Goal: Information Seeking & Learning: Learn about a topic

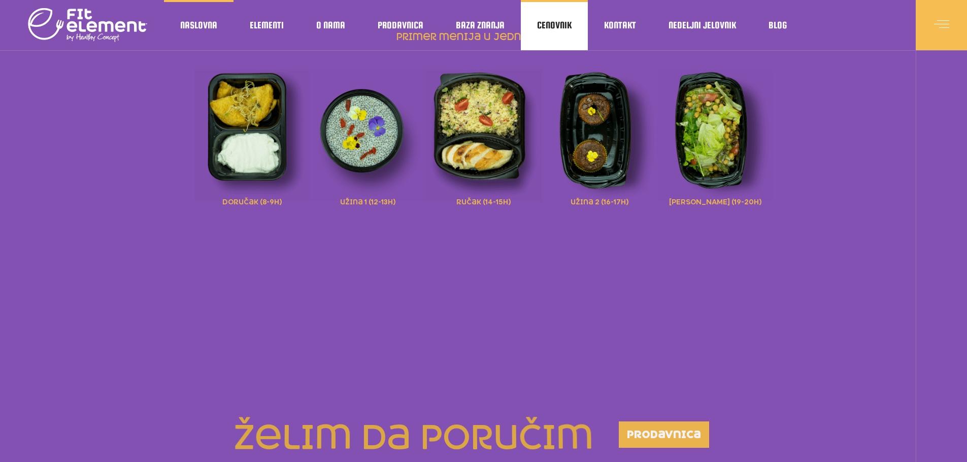
click at [540, 25] on span "Cenovnik" at bounding box center [554, 25] width 35 height 5
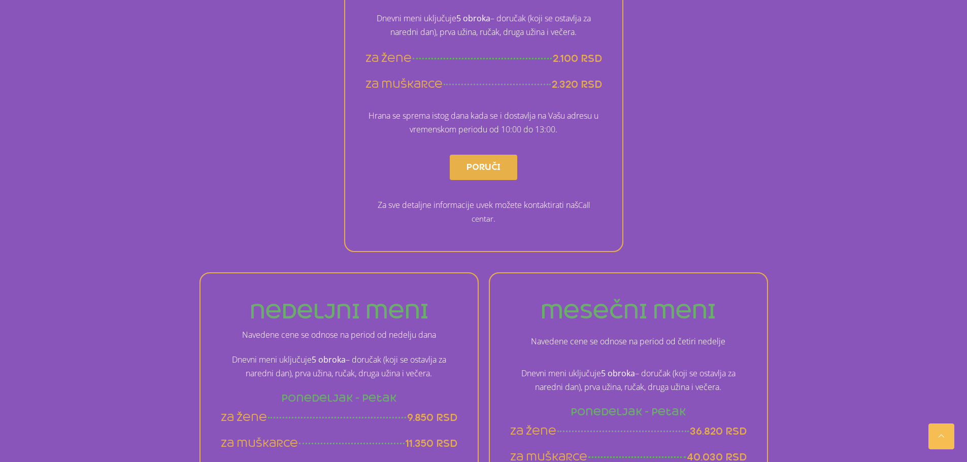
scroll to position [355, 0]
click at [572, 55] on span "2.100 rsd" at bounding box center [577, 61] width 49 height 13
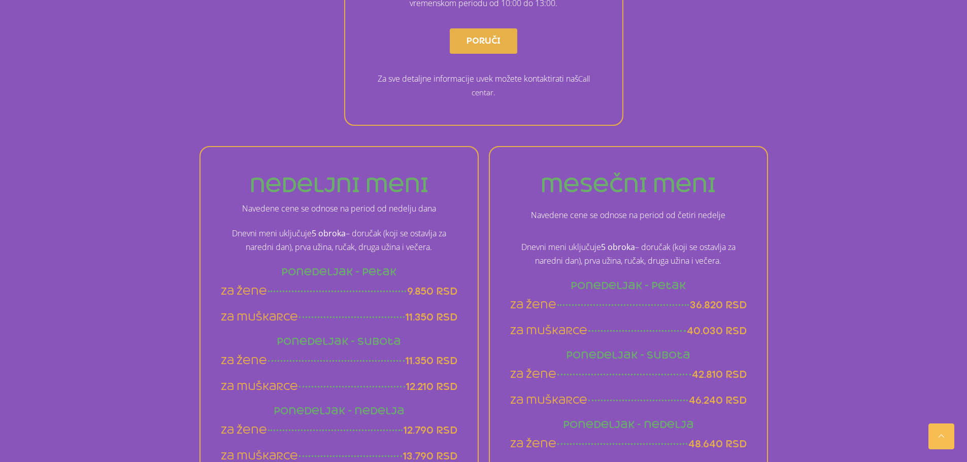
scroll to position [558, 0]
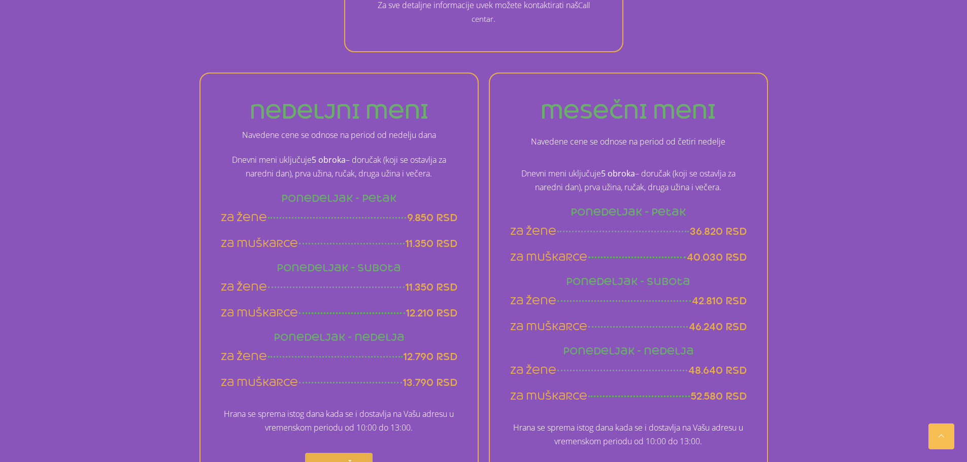
click at [423, 214] on span "9.850 rsd" at bounding box center [432, 218] width 50 height 13
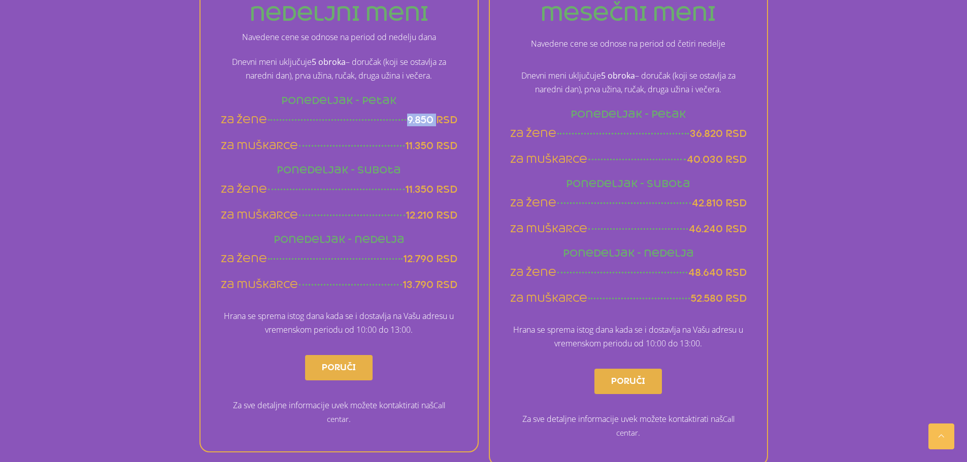
scroll to position [660, 0]
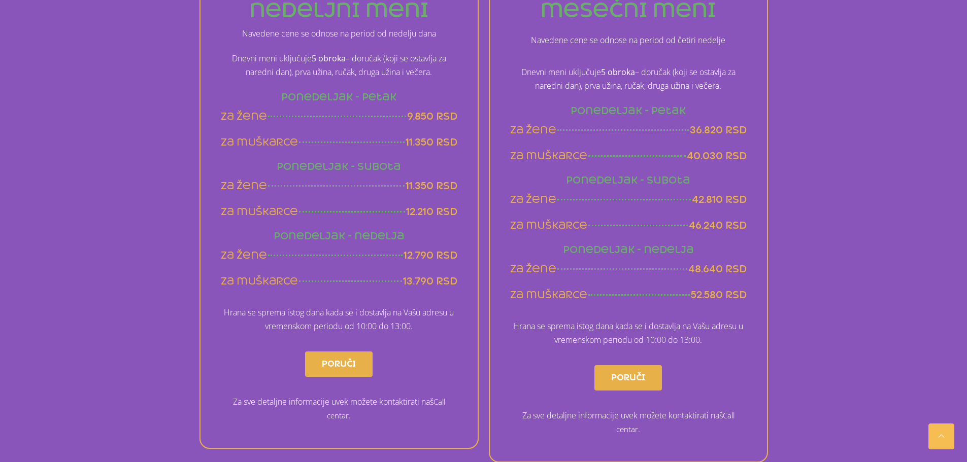
click at [432, 258] on span "12.790 rsd" at bounding box center [430, 255] width 54 height 13
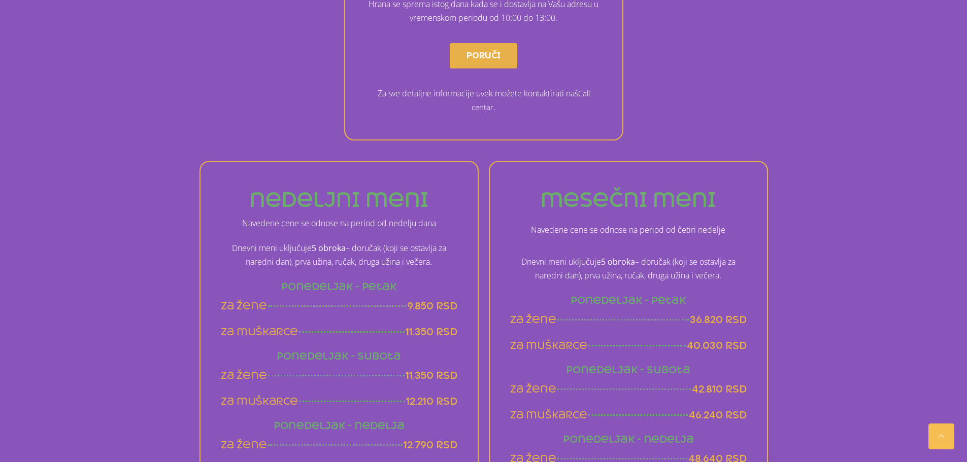
scroll to position [0, 0]
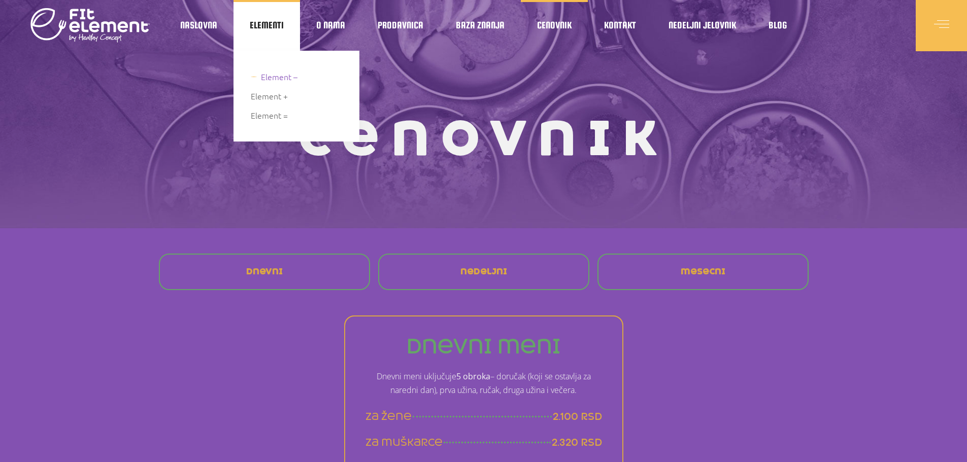
click at [280, 77] on span "Element –" at bounding box center [279, 77] width 37 height 14
